Goal: Task Accomplishment & Management: Manage account settings

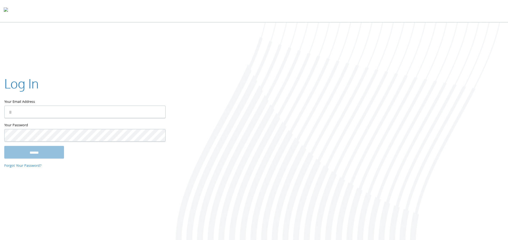
type input "**********"
click at [39, 156] on input "******" at bounding box center [34, 152] width 60 height 13
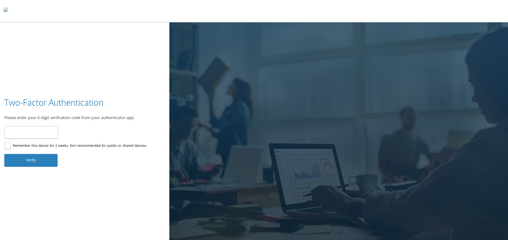
type input "******"
